Goal: Check status: Check status

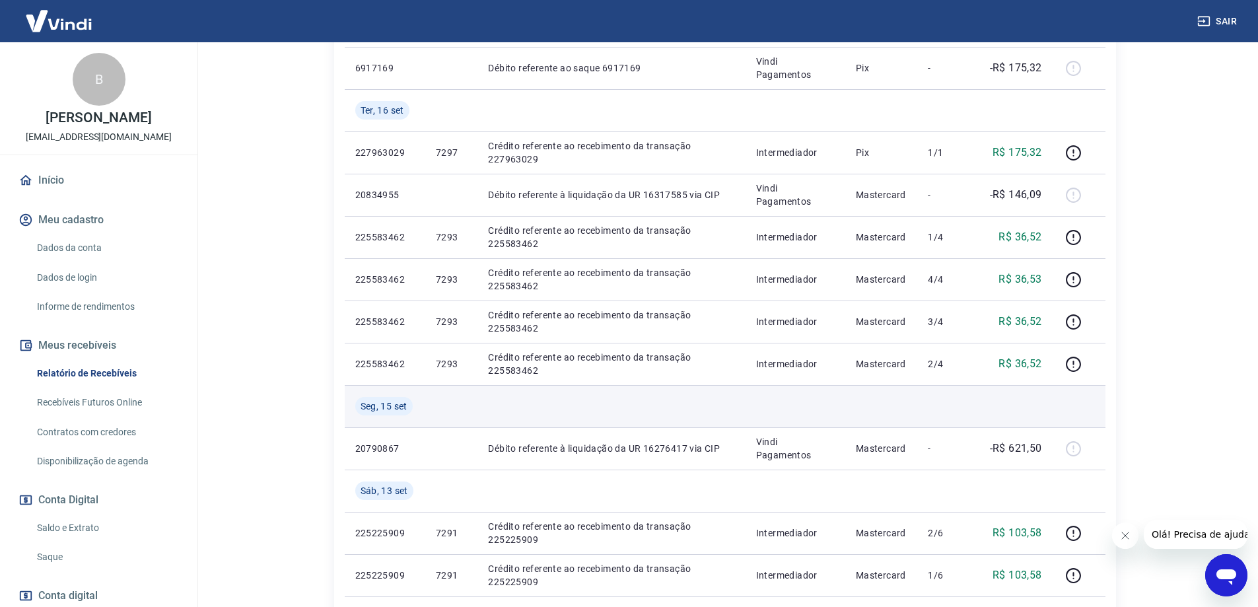
scroll to position [264, 0]
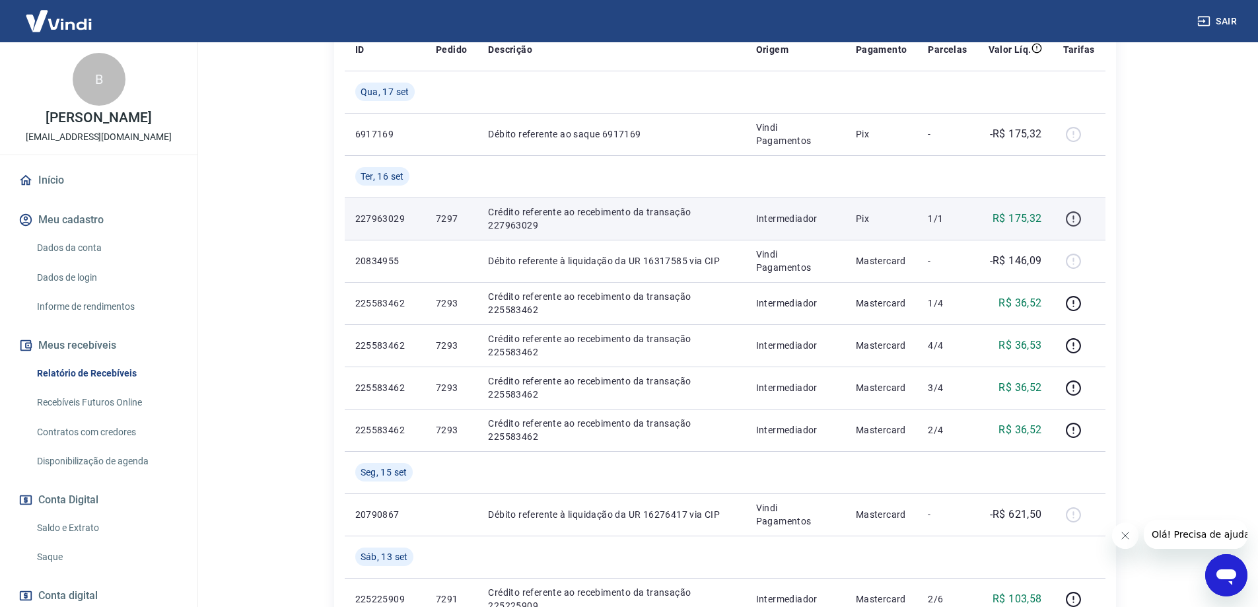
click at [1075, 217] on icon "button" at bounding box center [1073, 219] width 17 height 17
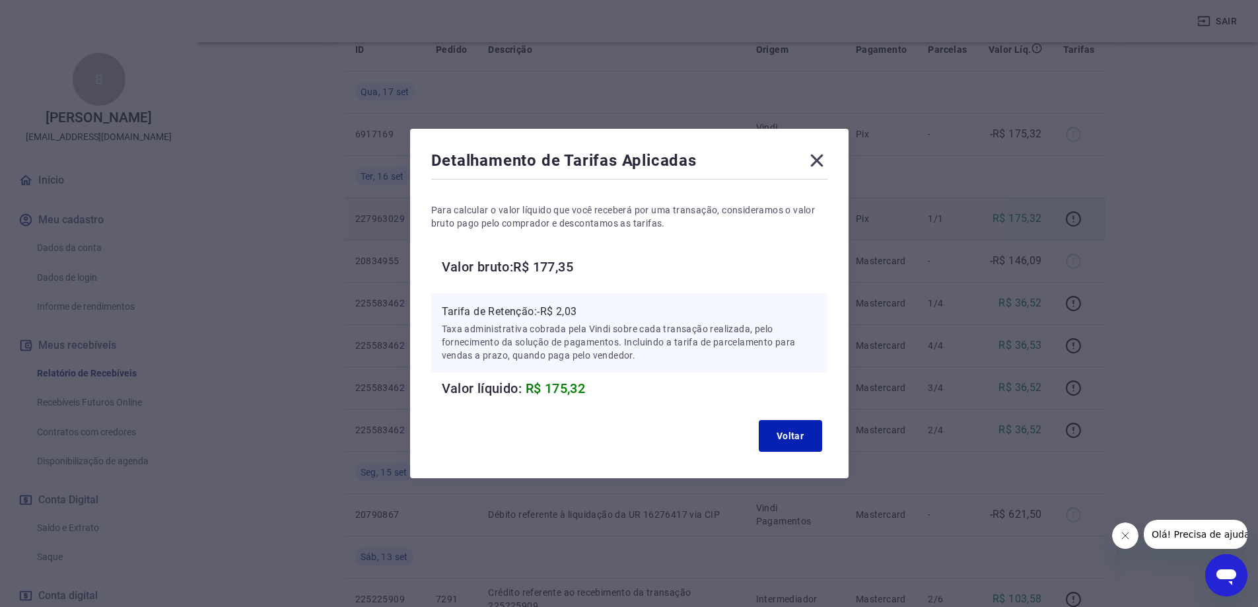
click at [808, 154] on div "Detalhamento de Tarifas Aplicadas" at bounding box center [629, 163] width 396 height 26
click at [820, 159] on icon at bounding box center [816, 161] width 13 height 13
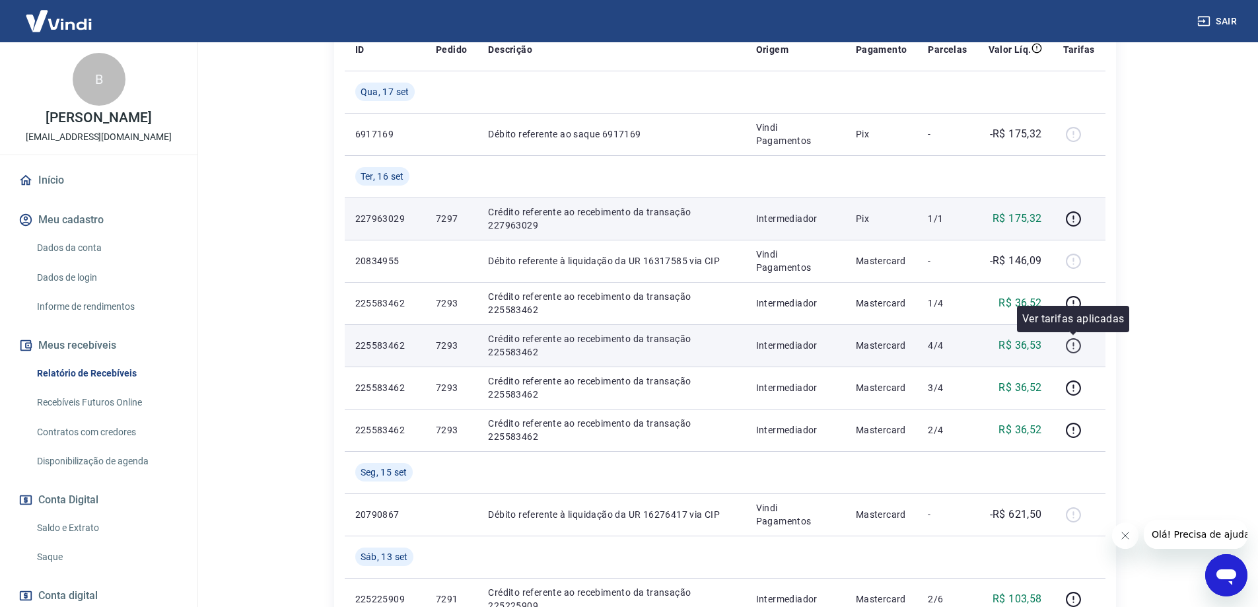
click at [1067, 350] on icon "button" at bounding box center [1073, 346] width 17 height 17
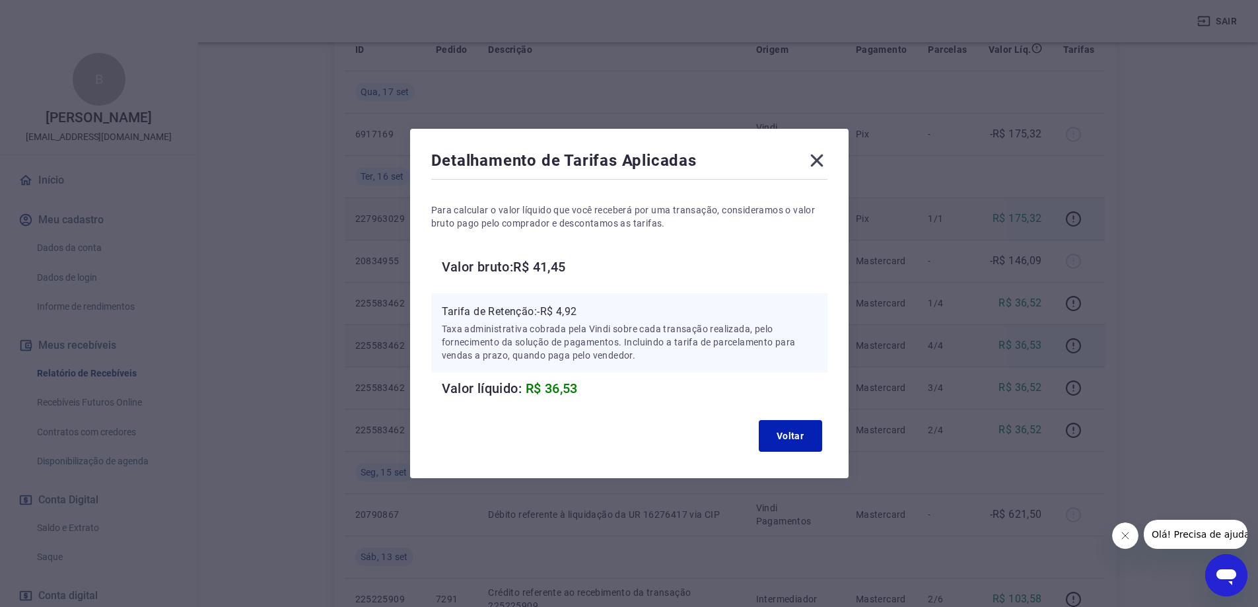
click at [820, 157] on icon at bounding box center [816, 161] width 13 height 13
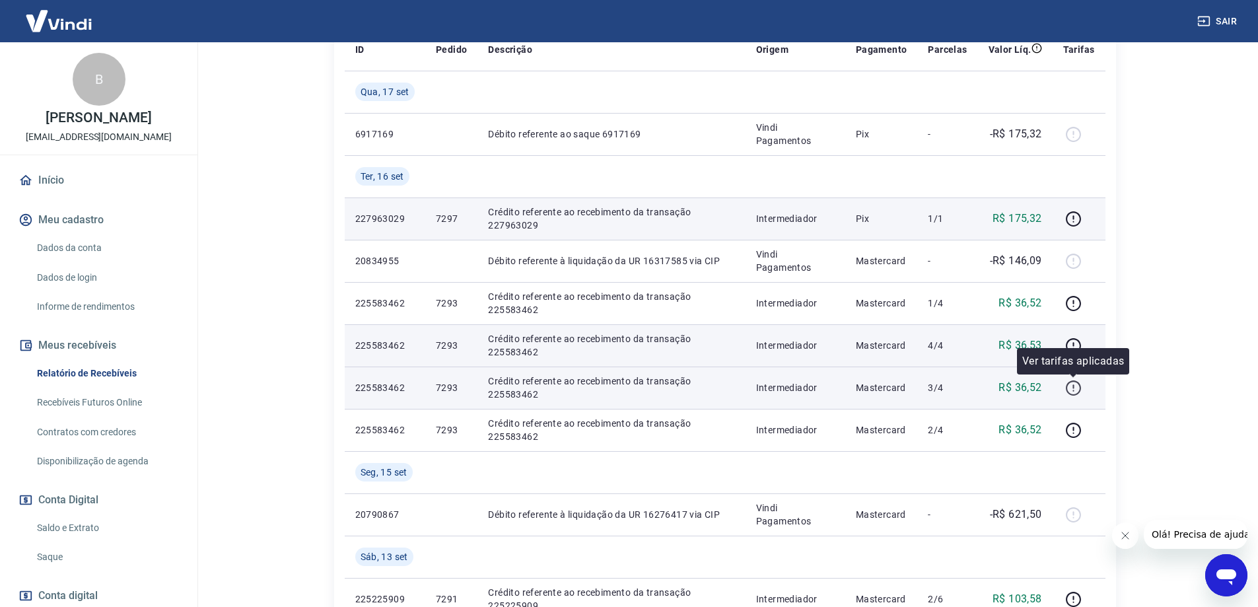
click at [1073, 389] on icon "button" at bounding box center [1073, 388] width 17 height 17
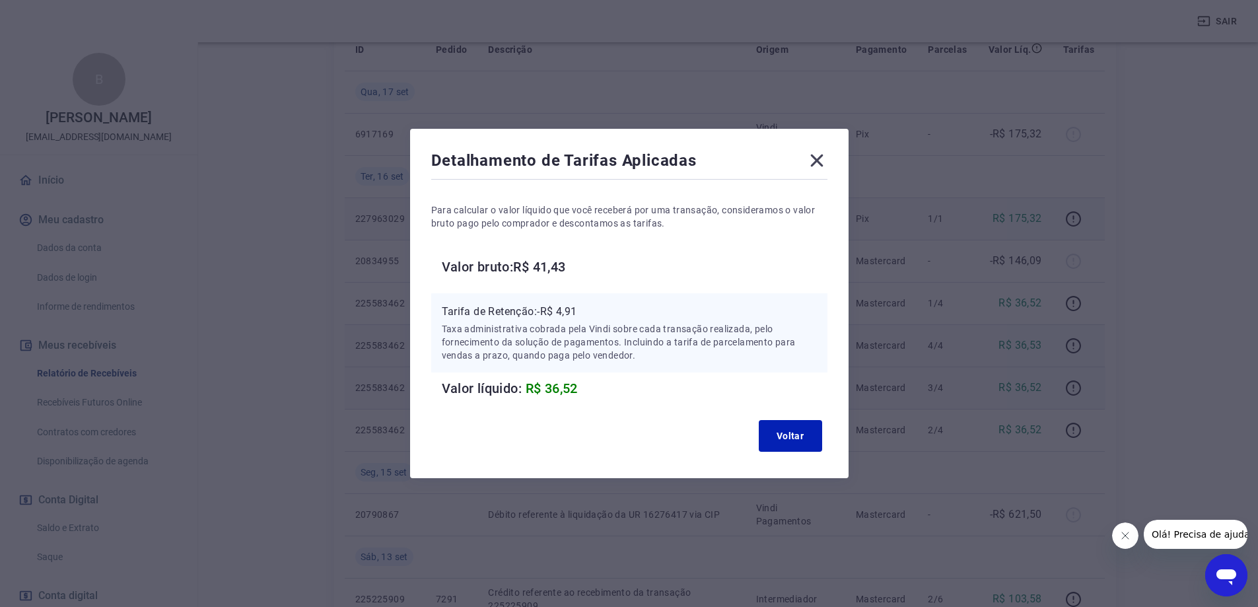
click at [815, 162] on icon at bounding box center [816, 160] width 21 height 21
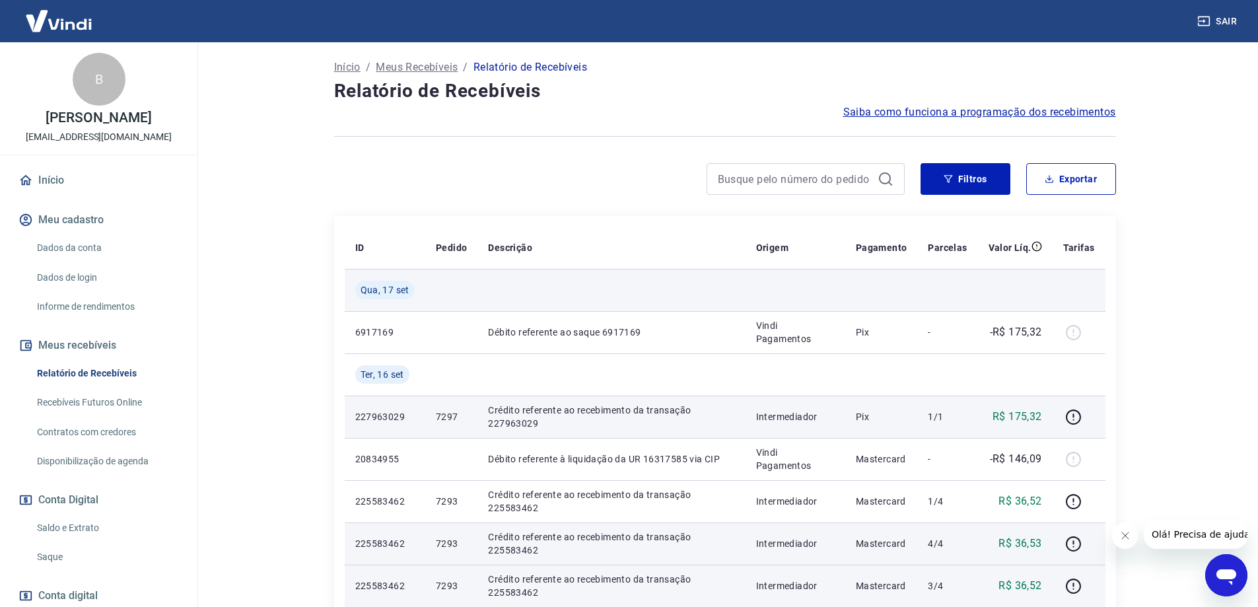
scroll to position [0, 0]
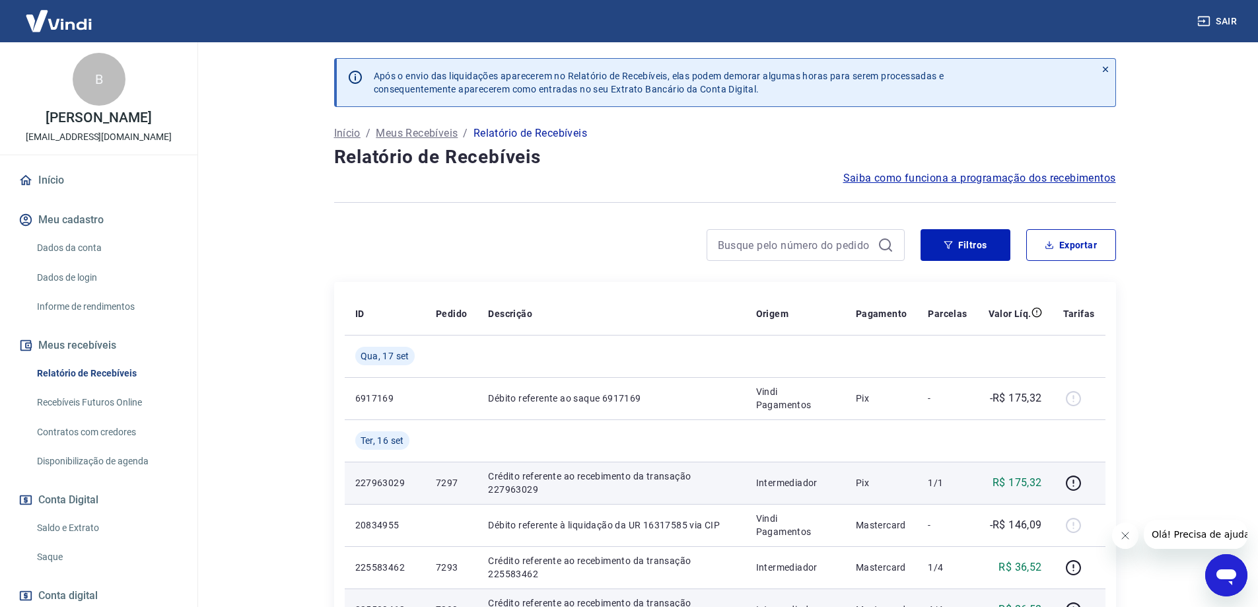
click at [87, 523] on link "Saldo e Extrato" at bounding box center [107, 528] width 150 height 27
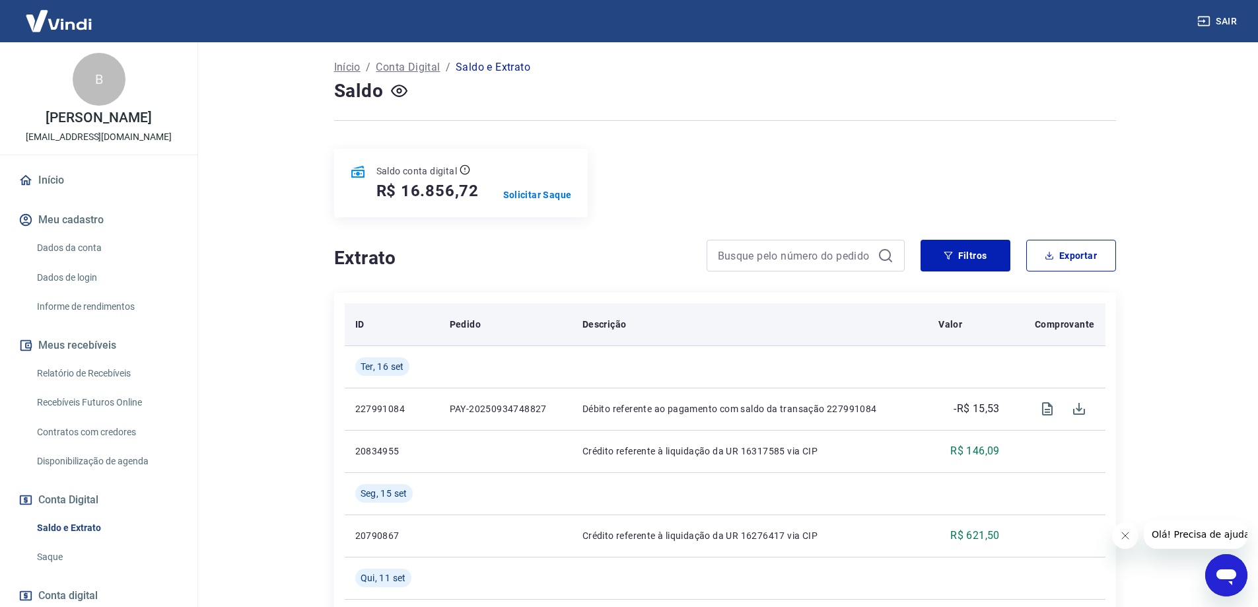
scroll to position [132, 0]
